Goal: Use online tool/utility: Utilize a website feature to perform a specific function

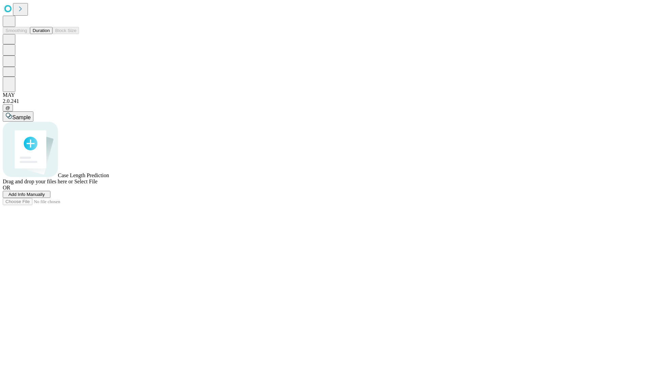
click at [50, 34] on button "Duration" at bounding box center [41, 30] width 22 height 7
click at [45, 197] on span "Add Info Manually" at bounding box center [27, 194] width 36 height 5
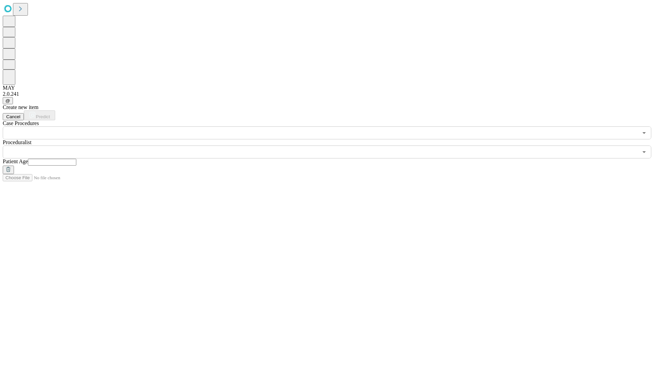
click at [76, 159] on input "text" at bounding box center [52, 162] width 48 height 7
type input "**"
click at [332, 145] on input "text" at bounding box center [320, 151] width 635 height 13
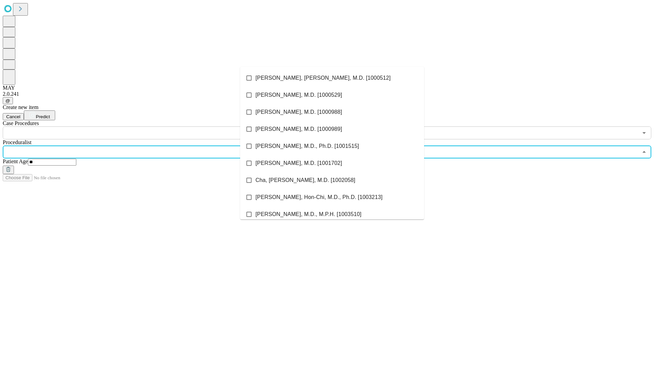
click at [332, 78] on li "[PERSON_NAME], [PERSON_NAME], M.D. [1000512]" at bounding box center [332, 77] width 184 height 17
click at [143, 126] on input "text" at bounding box center [320, 132] width 635 height 13
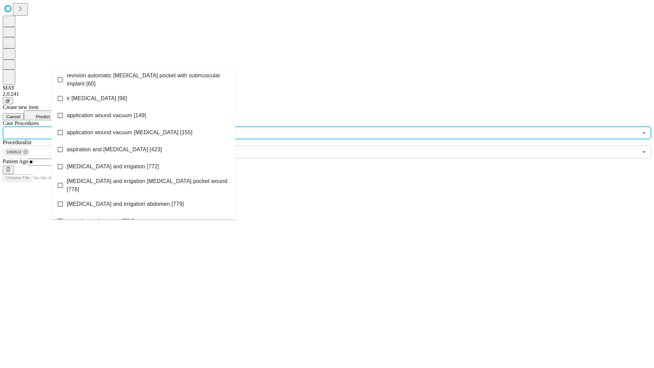
click at [143, 78] on span "revision automatic [MEDICAL_DATA] pocket with submuscular implant [60]" at bounding box center [148, 79] width 163 height 16
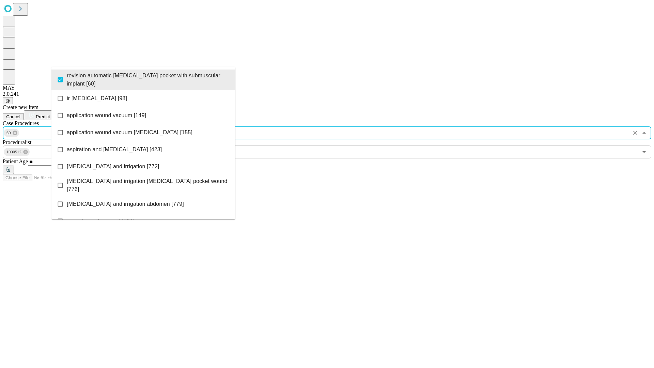
click at [50, 114] on span "Predict" at bounding box center [43, 116] width 14 height 5
